Goal: Task Accomplishment & Management: Complete application form

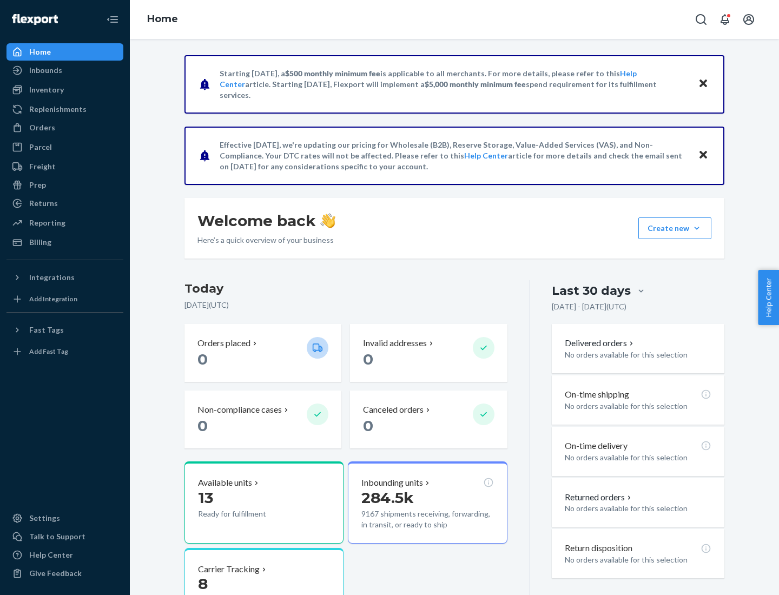
click at [697, 228] on button "Create new Create new inbound Create new order Create new product" at bounding box center [675, 229] width 73 height 22
click at [65, 70] on div "Inbounds" at bounding box center [65, 70] width 115 height 15
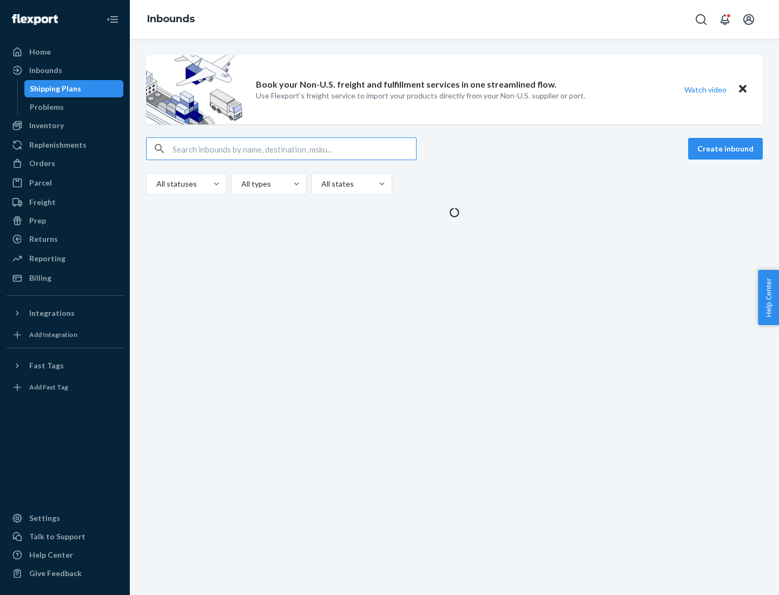
click at [728, 149] on button "Create inbound" at bounding box center [726, 149] width 75 height 22
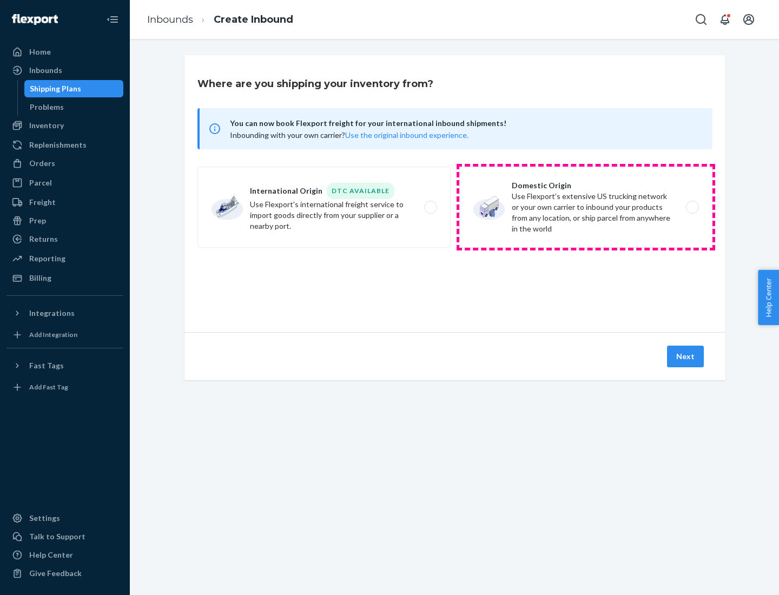
click at [586, 207] on label "Domestic Origin Use Flexport’s extensive US trucking network or your own carrie…" at bounding box center [586, 207] width 253 height 81
click at [692, 207] on input "Domestic Origin Use Flexport’s extensive US trucking network or your own carrie…" at bounding box center [695, 207] width 7 height 7
radio input "true"
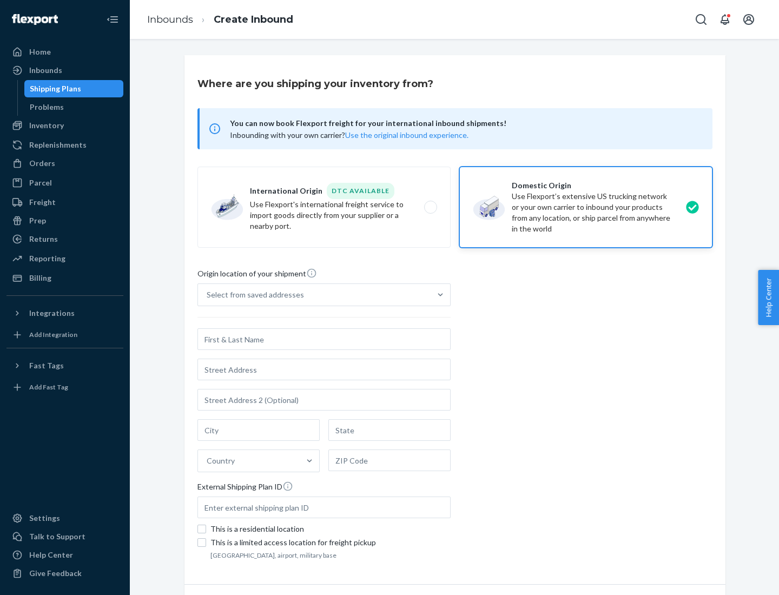
click at [253, 295] on div "Select from saved addresses" at bounding box center [255, 295] width 97 height 11
click at [208, 295] on input "Select from saved addresses" at bounding box center [207, 295] width 1 height 11
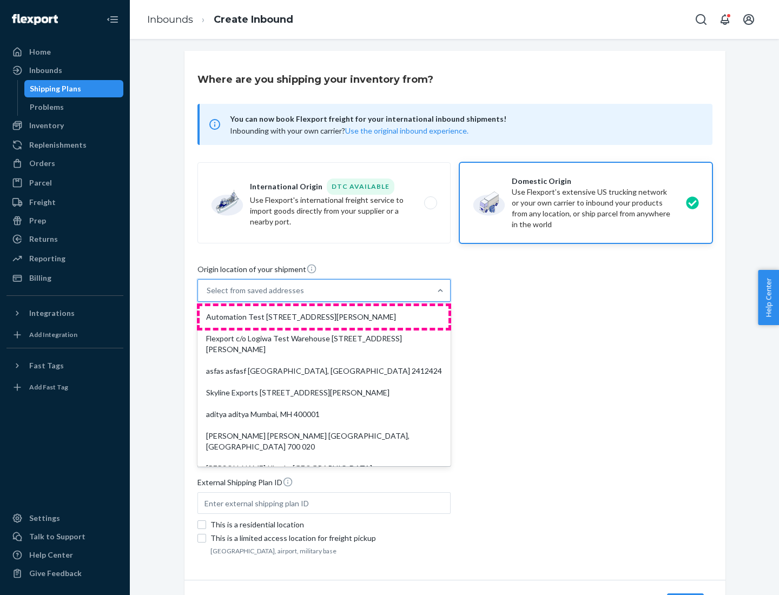
click at [324, 317] on div "Automation Test [STREET_ADDRESS][PERSON_NAME]" at bounding box center [324, 317] width 249 height 22
click at [208, 296] on input "option Automation Test [STREET_ADDRESS][PERSON_NAME]. 9 results available. Use …" at bounding box center [207, 290] width 1 height 11
type input "Automation Test"
type input "[STREET_ADDRESS][PERSON_NAME]"
type input "9th Floor"
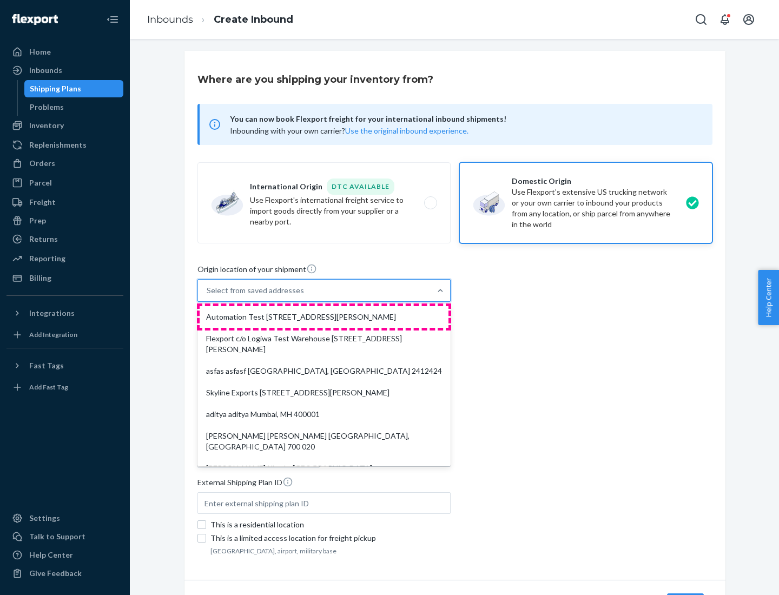
type input "[GEOGRAPHIC_DATA]"
type input "CA"
type input "94104"
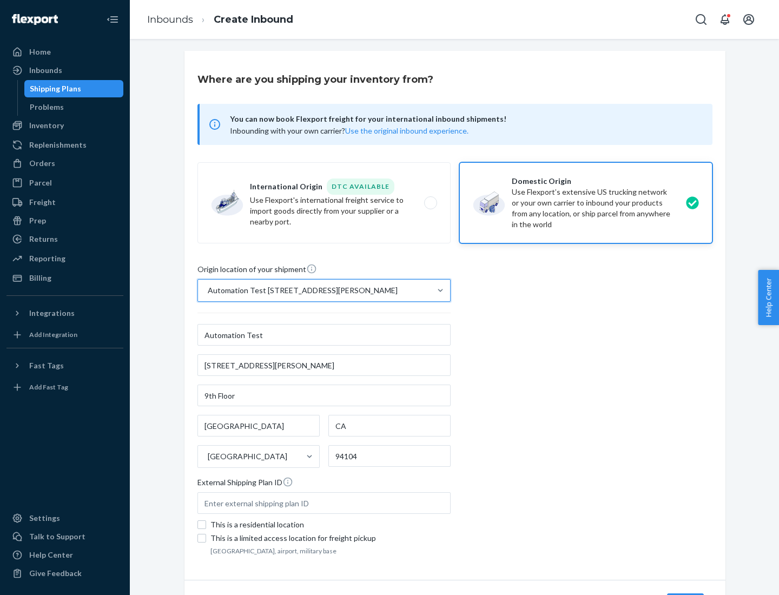
scroll to position [63, 0]
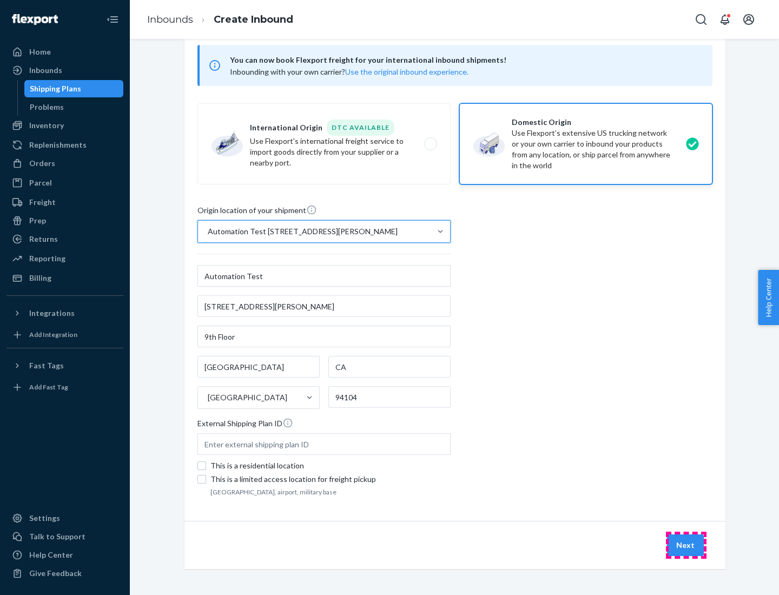
click at [686, 546] on button "Next" at bounding box center [685, 546] width 37 height 22
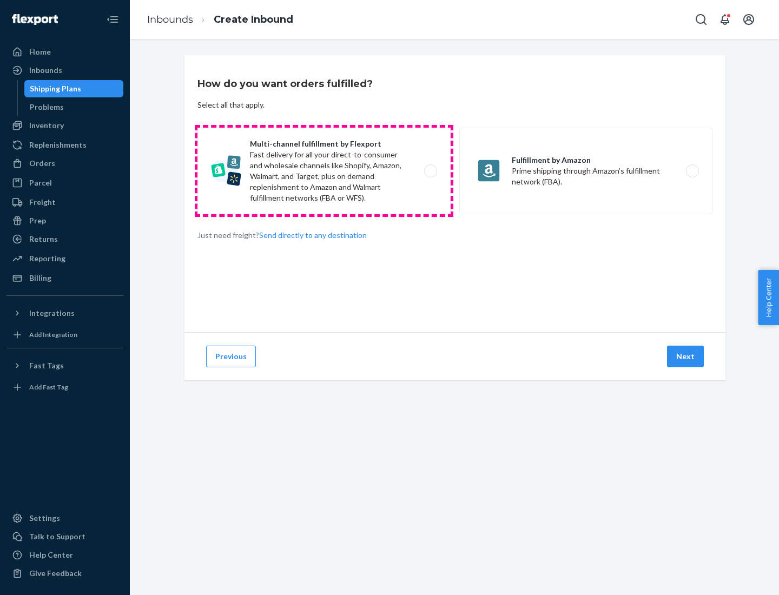
click at [324, 171] on label "Multi-channel fulfillment by Flexport Fast delivery for all your direct-to-cons…" at bounding box center [324, 171] width 253 height 87
click at [430, 171] on input "Multi-channel fulfillment by Flexport Fast delivery for all your direct-to-cons…" at bounding box center [433, 171] width 7 height 7
radio input "true"
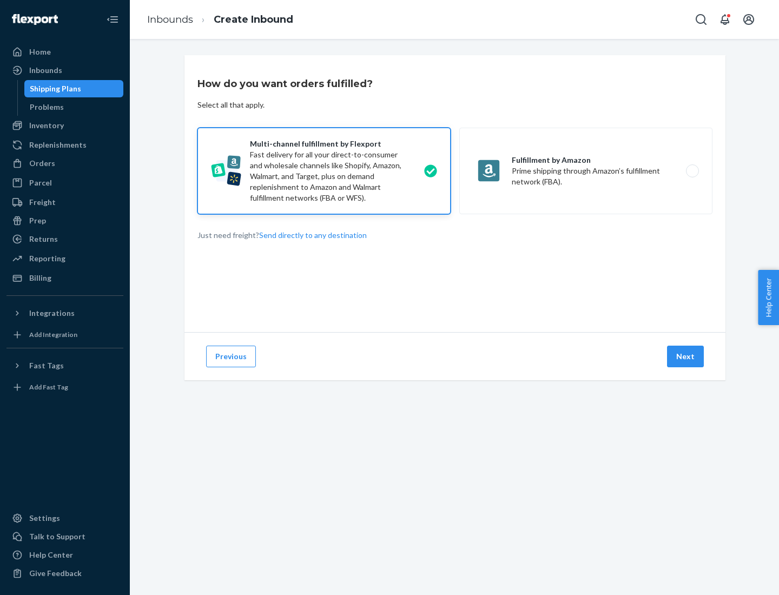
click at [686, 357] on button "Next" at bounding box center [685, 357] width 37 height 22
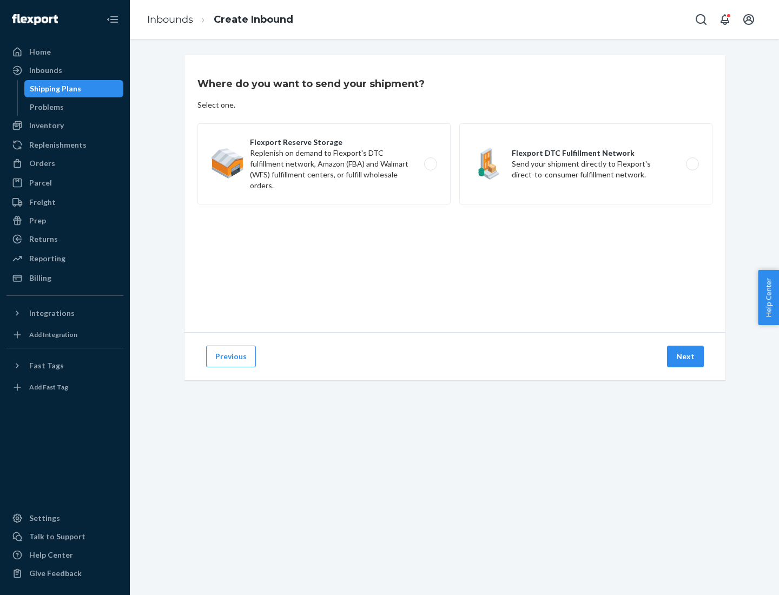
click at [586, 164] on label "Flexport DTC Fulfillment Network Send your shipment directly to Flexport's dire…" at bounding box center [586, 163] width 253 height 81
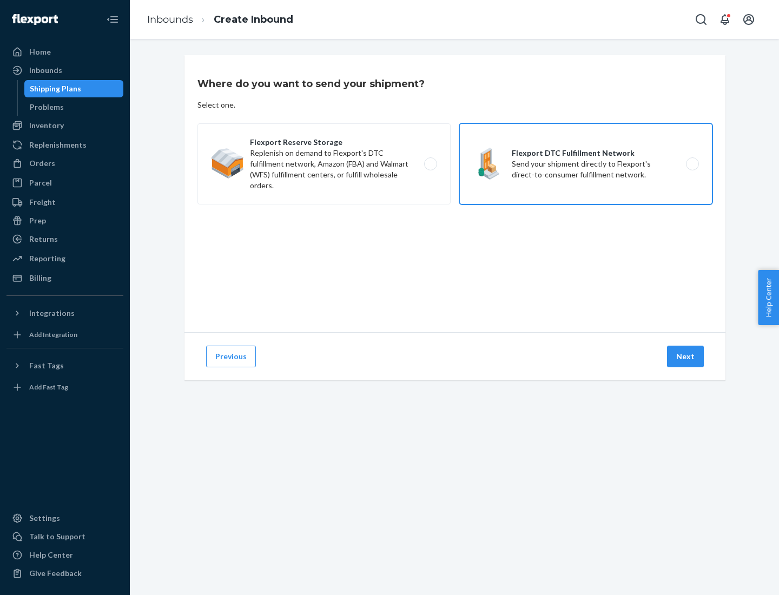
click at [692, 164] on input "Flexport DTC Fulfillment Network Send your shipment directly to Flexport's dire…" at bounding box center [695, 164] width 7 height 7
radio input "true"
click at [686, 357] on button "Next" at bounding box center [685, 357] width 37 height 22
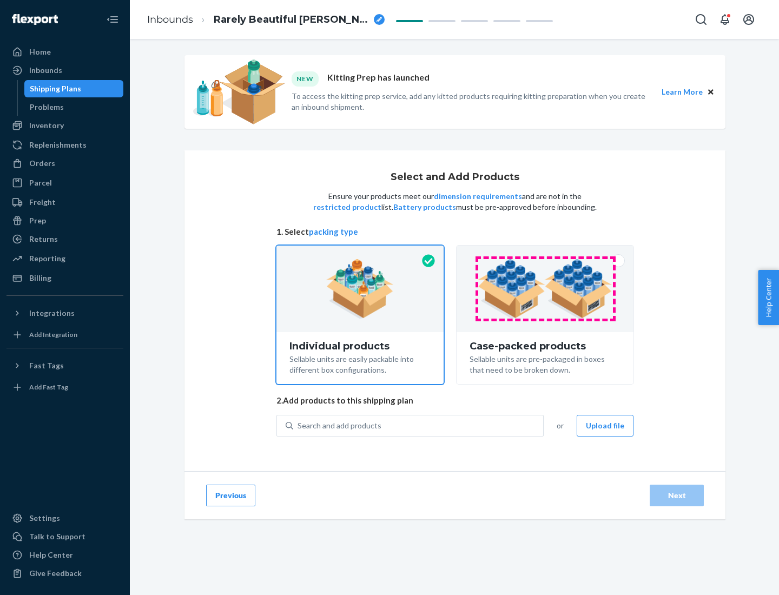
click at [546, 289] on img at bounding box center [545, 289] width 135 height 60
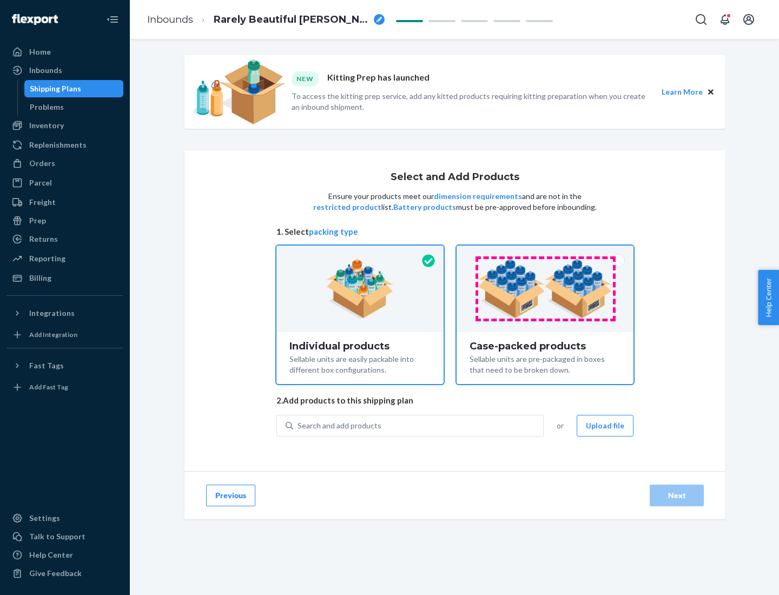
click at [546, 253] on input "Case-packed products Sellable units are pre-packaged in boxes that need to be b…" at bounding box center [545, 249] width 7 height 7
radio input "true"
radio input "false"
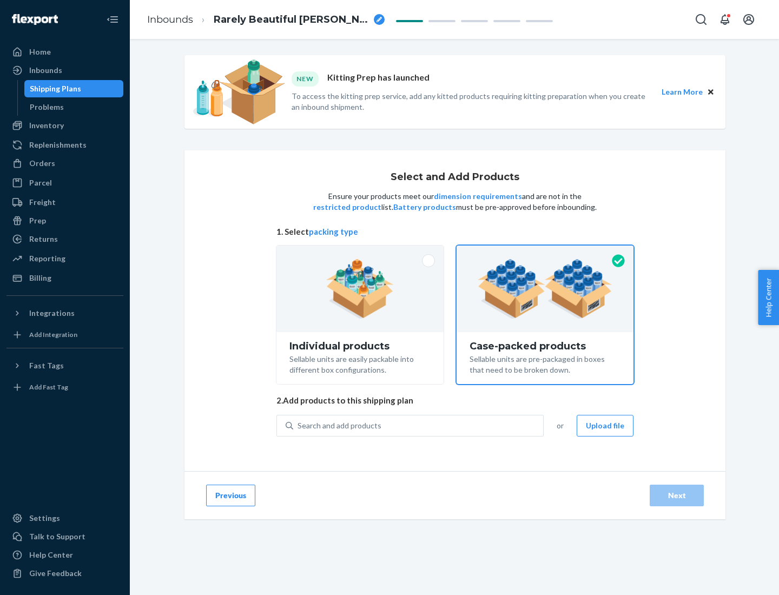
click at [419, 425] on div "Search and add products" at bounding box center [418, 425] width 250 height 19
click at [299, 425] on input "Search and add products" at bounding box center [298, 426] width 1 height 11
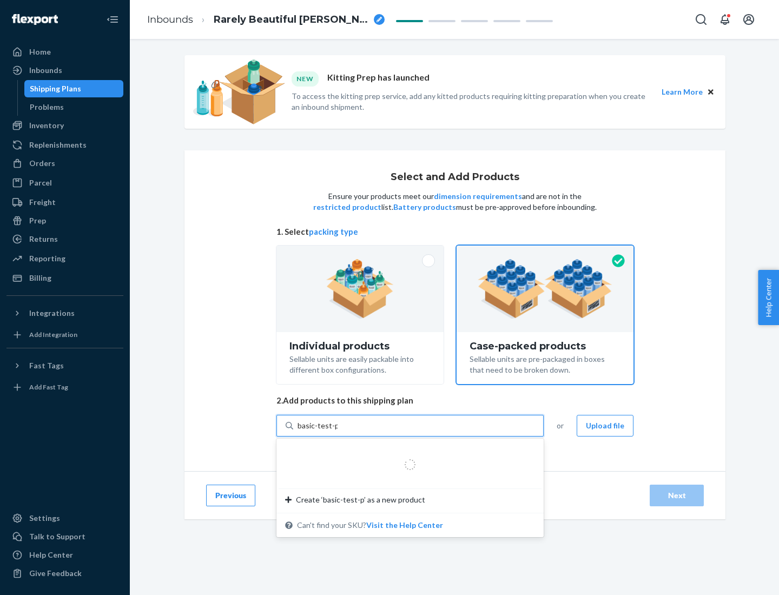
type input "basic-test-product-1"
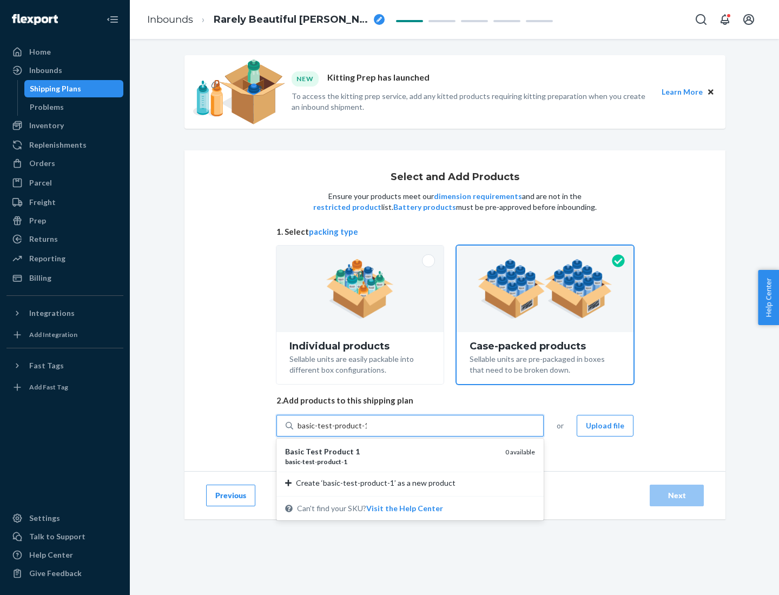
click at [391, 462] on div "basic - test - product - 1" at bounding box center [391, 461] width 212 height 9
click at [367, 431] on input "basic-test-product-1" at bounding box center [332, 426] width 69 height 11
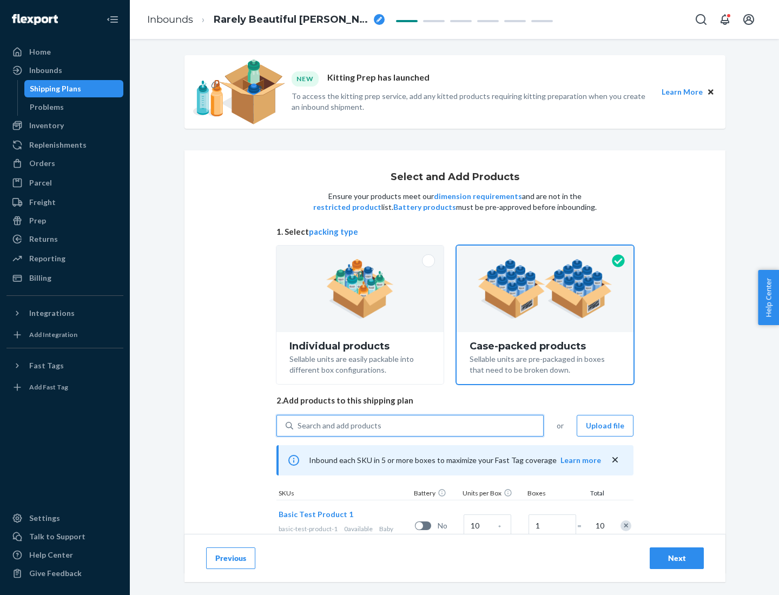
scroll to position [39, 0]
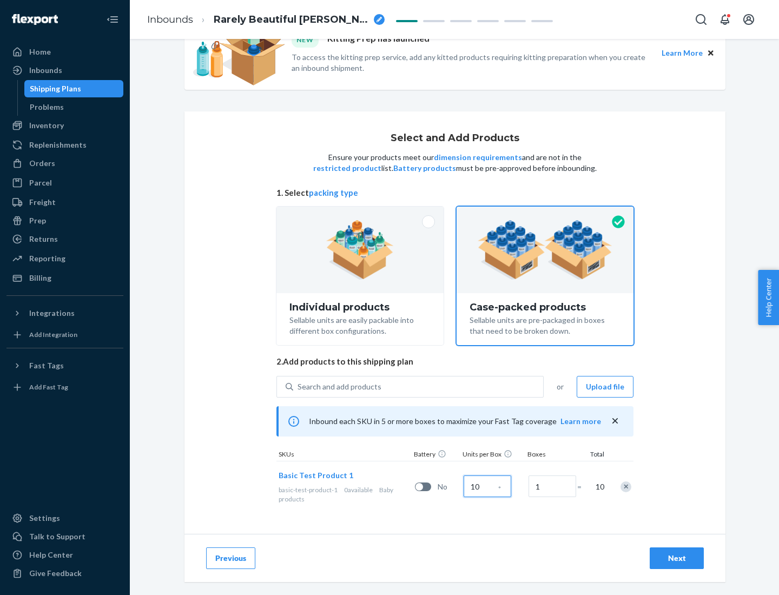
type input "10"
type input "7"
click at [677, 559] on div "Next" at bounding box center [677, 558] width 36 height 11
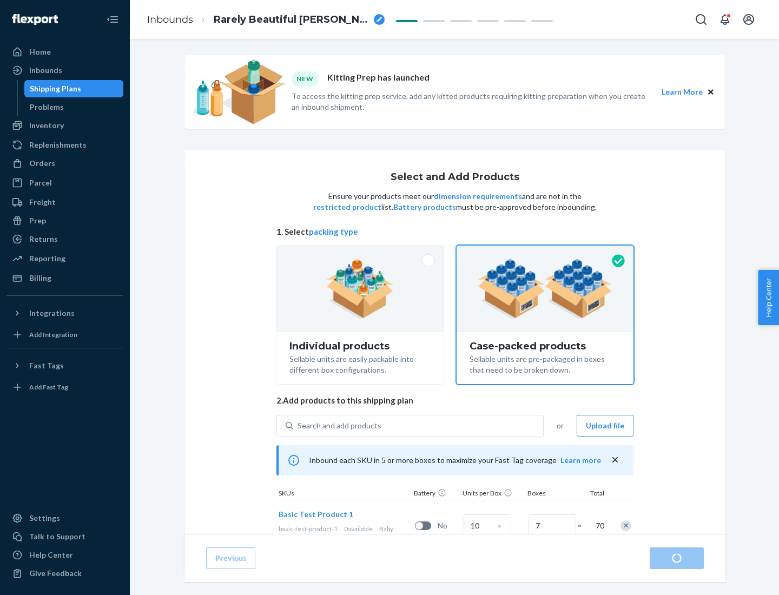
radio input "true"
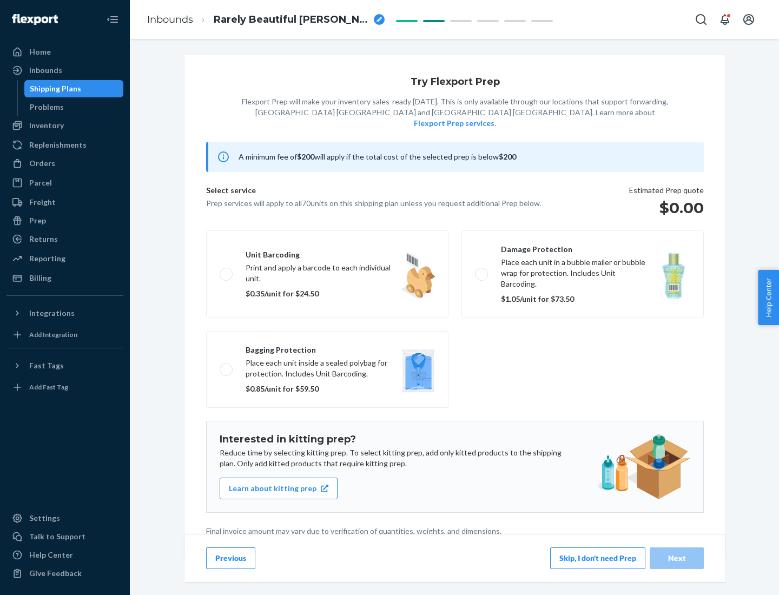
scroll to position [3, 0]
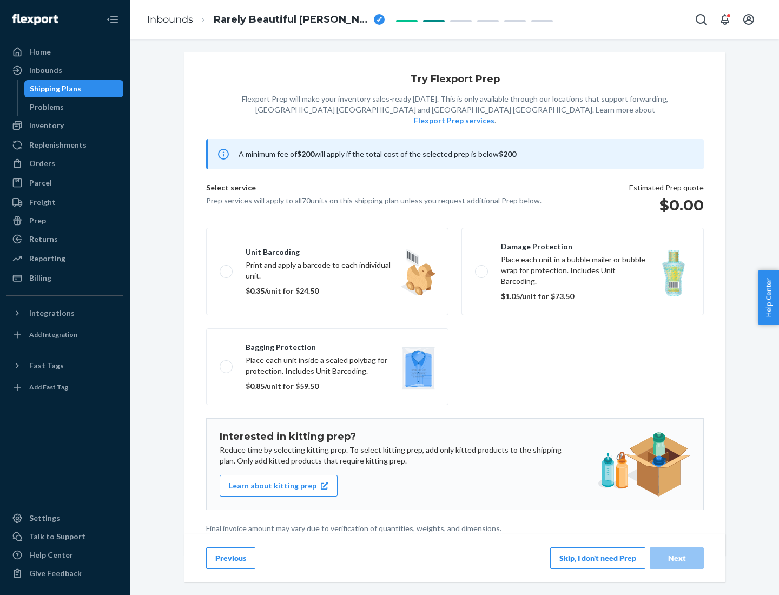
click at [327, 345] on label "Bagging protection Place each unit inside a sealed polybag for protection. Incl…" at bounding box center [327, 367] width 243 height 77
click at [227, 363] on input "Bagging protection Place each unit inside a sealed polybag for protection. Incl…" at bounding box center [223, 366] width 7 height 7
checkbox input "true"
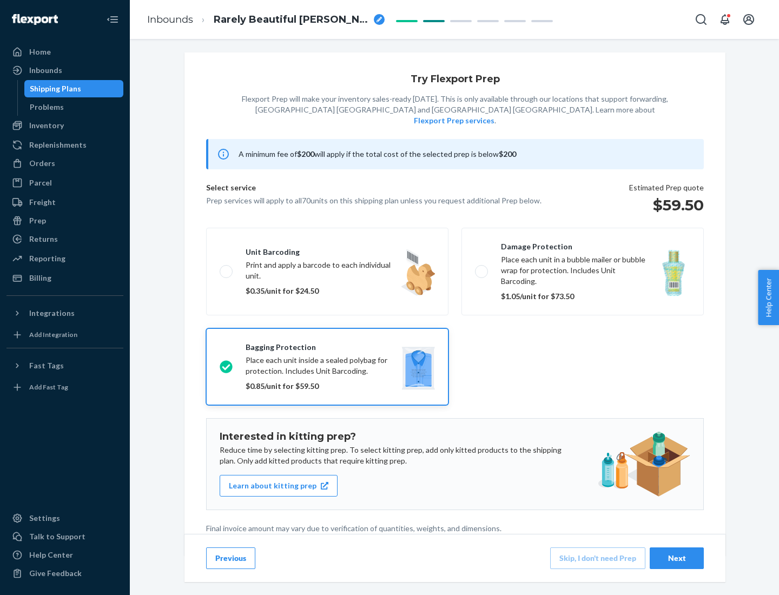
click at [677, 558] on div "Next" at bounding box center [677, 558] width 36 height 11
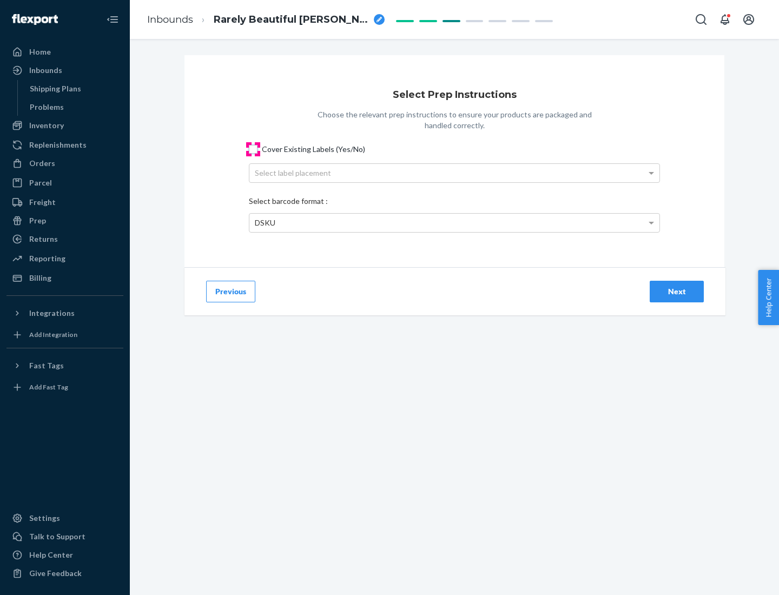
click at [253, 149] on input "Cover Existing Labels (Yes/No)" at bounding box center [253, 149] width 9 height 9
checkbox input "true"
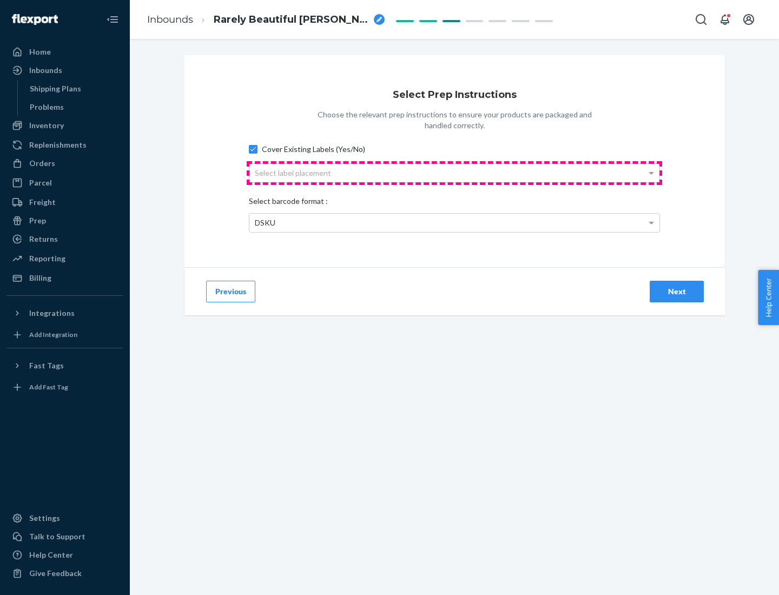
click at [455, 173] on div "Select label placement" at bounding box center [455, 173] width 410 height 18
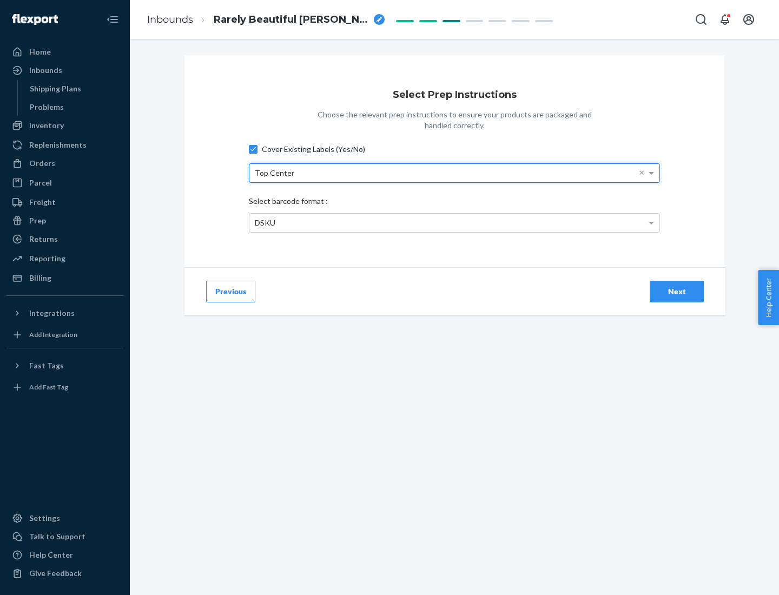
click at [455, 222] on div "DSKU" at bounding box center [455, 223] width 410 height 18
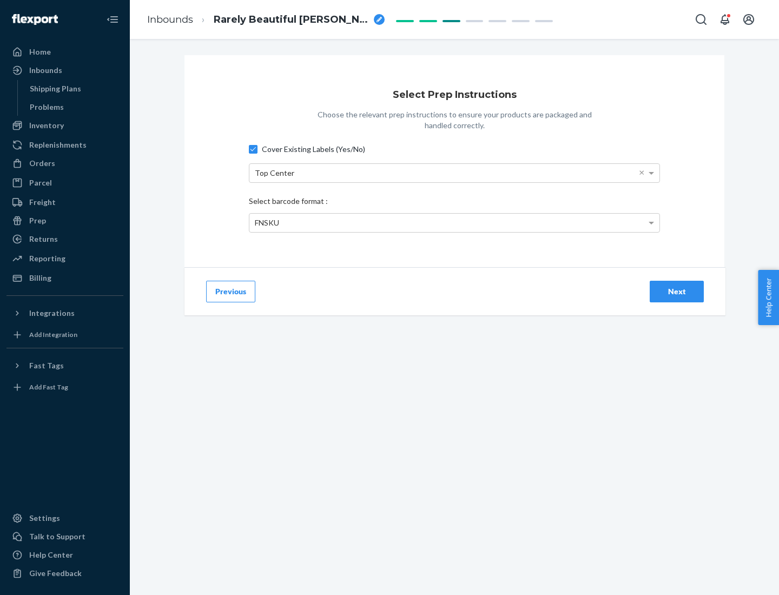
click at [677, 291] on div "Next" at bounding box center [677, 291] width 36 height 11
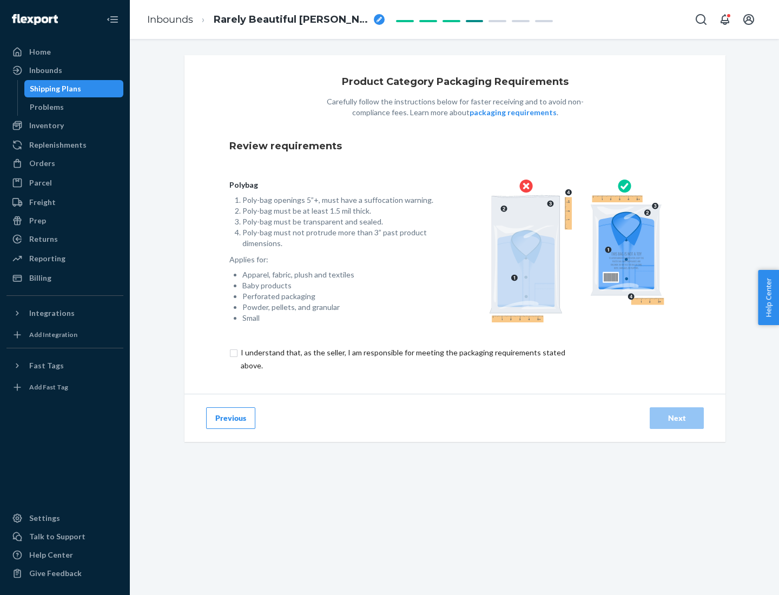
click at [402, 359] on input "checkbox" at bounding box center [410, 359] width 360 height 26
checkbox input "true"
click at [677, 418] on div "Next" at bounding box center [677, 418] width 36 height 11
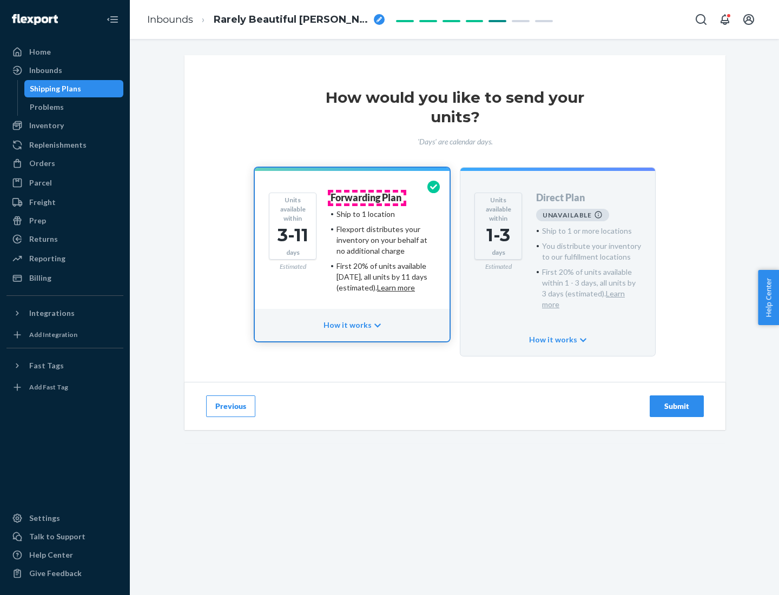
click at [367, 198] on h4 "Forwarding Plan" at bounding box center [366, 198] width 71 height 11
click at [677, 401] on div "Submit" at bounding box center [677, 406] width 36 height 11
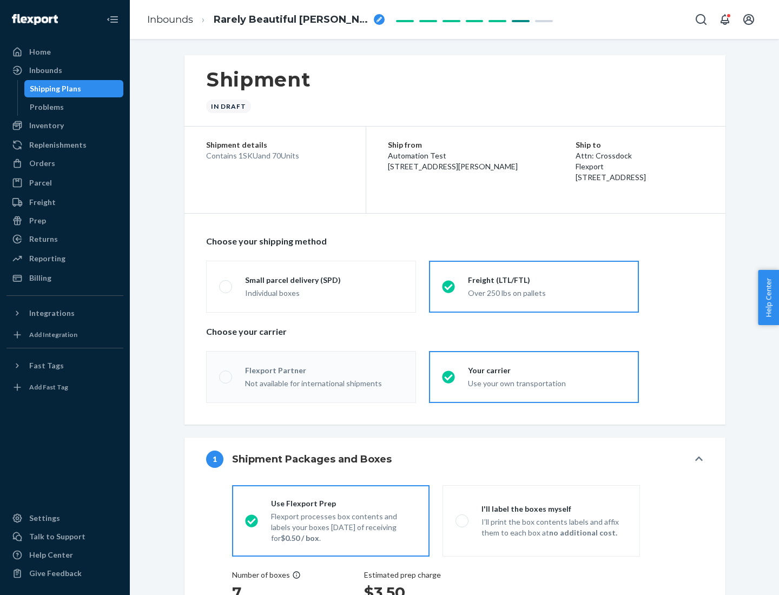
radio input "true"
radio input "false"
radio input "true"
radio input "false"
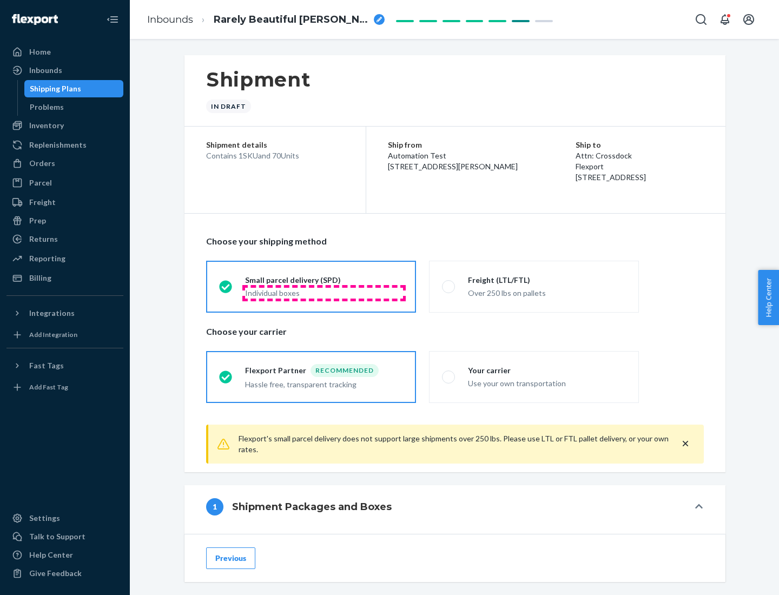
click at [324, 293] on div "Individual boxes" at bounding box center [324, 293] width 158 height 11
click at [226, 290] on input "Small parcel delivery (SPD) Individual boxes" at bounding box center [222, 286] width 7 height 7
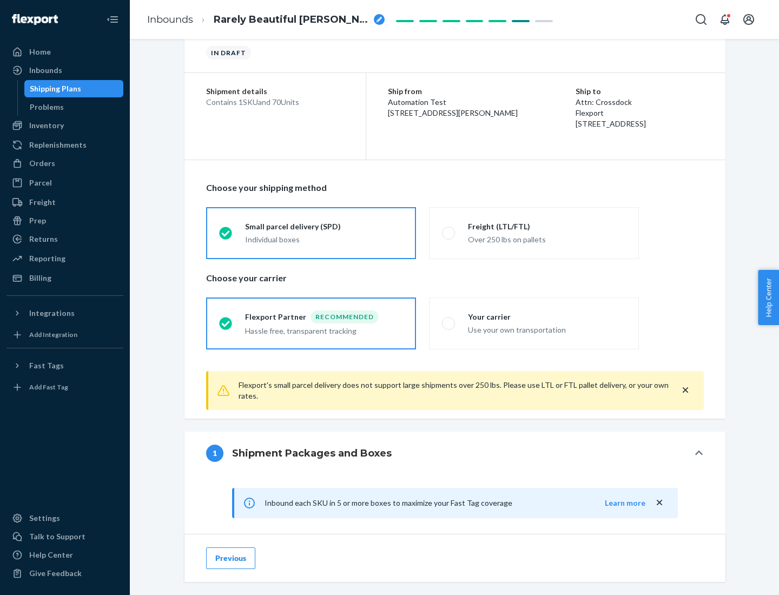
click at [324, 317] on div "Recommended" at bounding box center [345, 317] width 68 height 13
click at [226, 320] on input "Flexport Partner Recommended Hassle free, transparent tracking" at bounding box center [222, 323] width 7 height 7
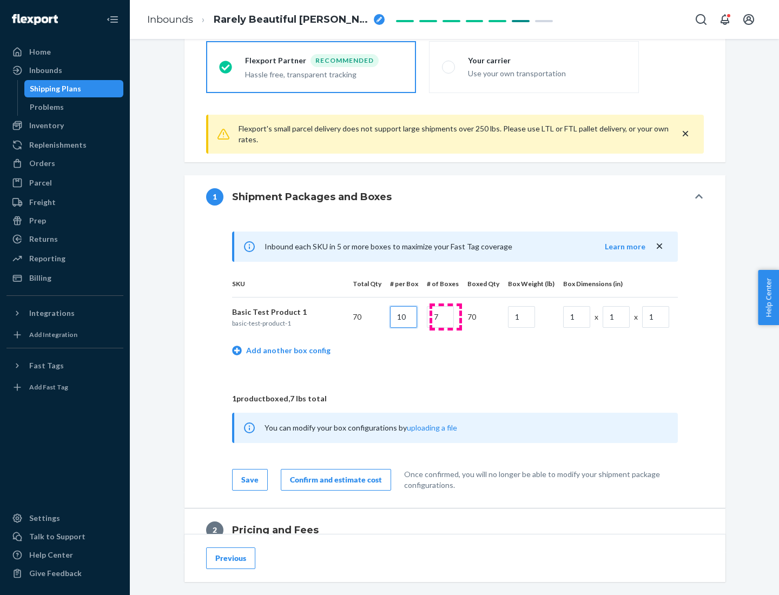
type input "10"
type input "7"
type input "1"
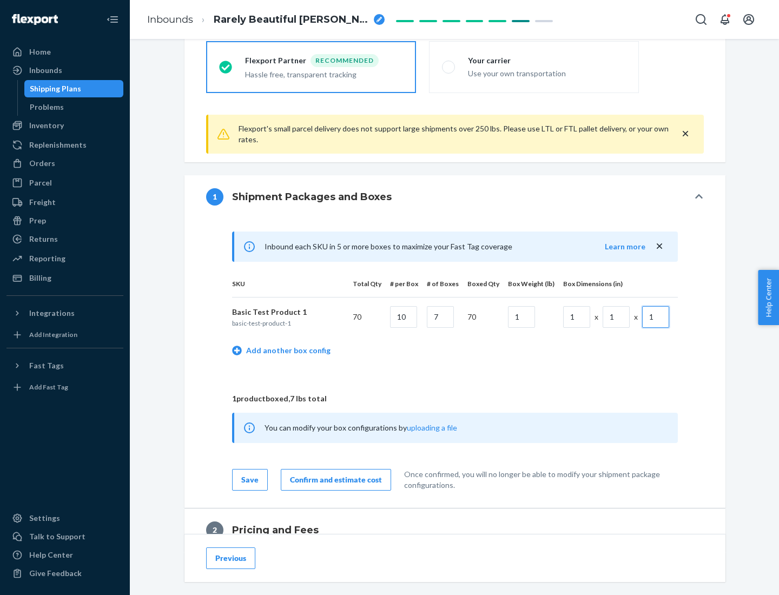
scroll to position [473, 0]
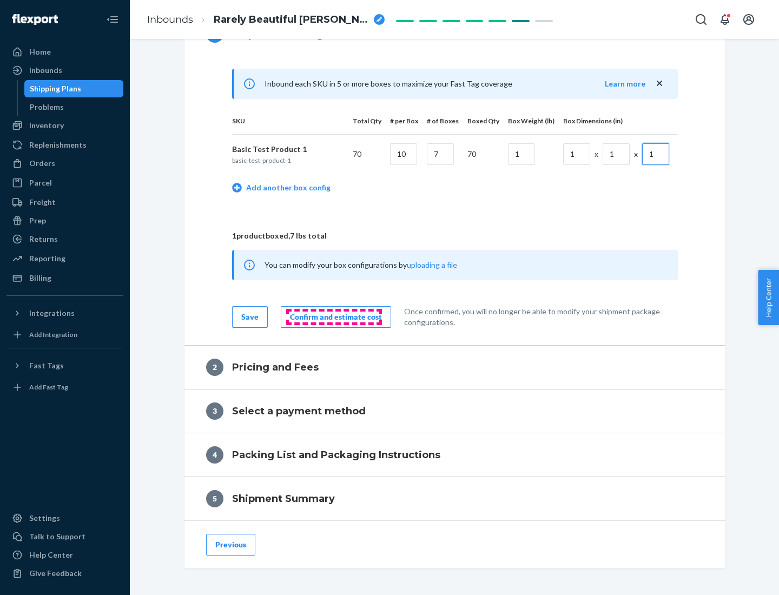
type input "1"
click at [334, 317] on div "Confirm and estimate cost" at bounding box center [336, 317] width 92 height 11
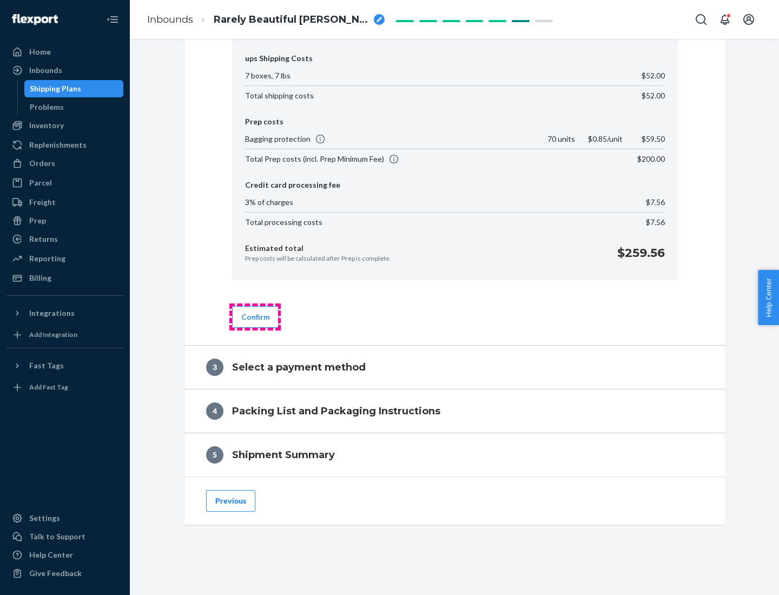
click at [255, 317] on button "Confirm" at bounding box center [255, 317] width 47 height 22
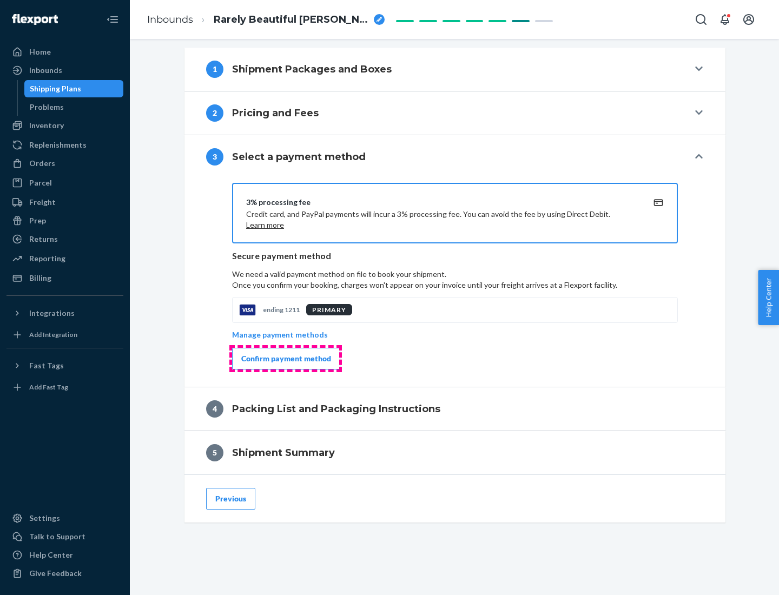
click at [285, 359] on div "Confirm payment method" at bounding box center [286, 358] width 90 height 11
